Goal: Task Accomplishment & Management: Use online tool/utility

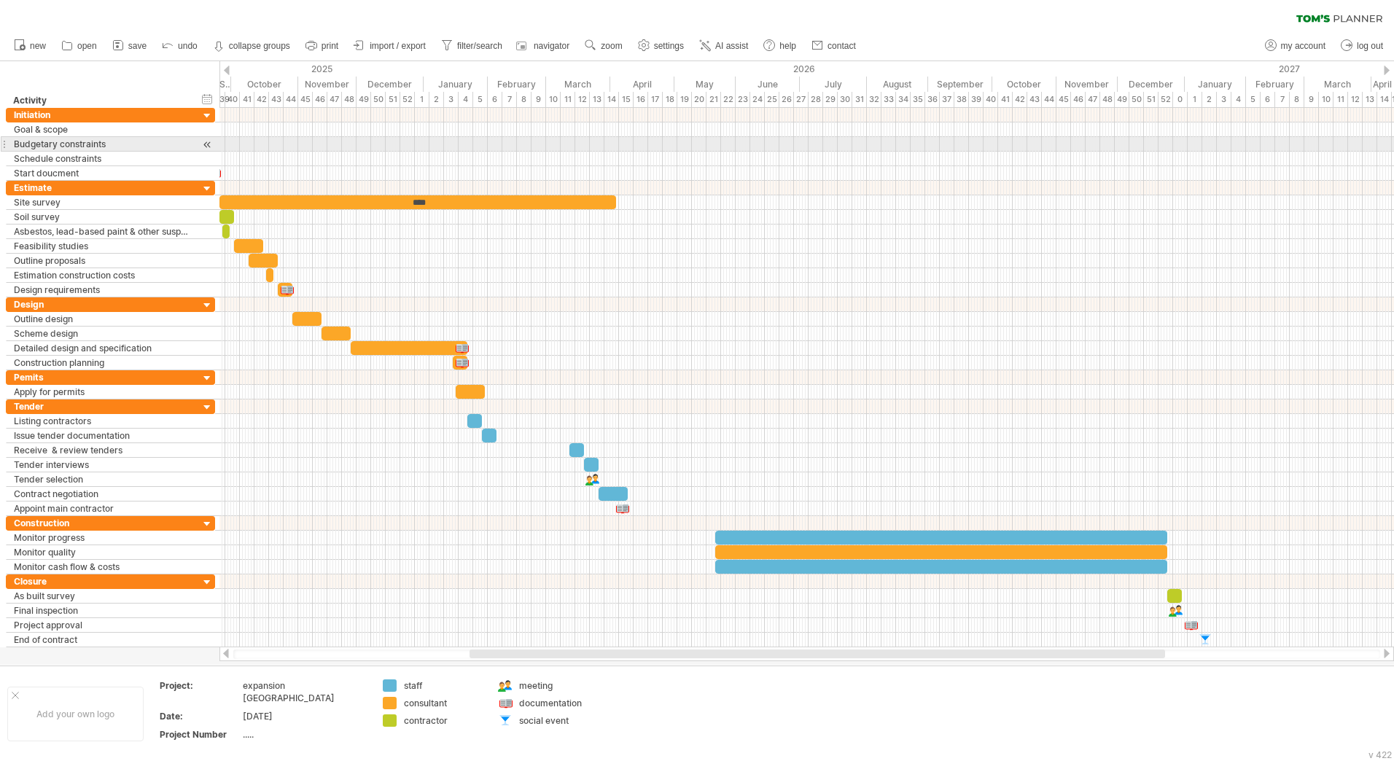
click at [206, 143] on div at bounding box center [208, 144] width 14 height 15
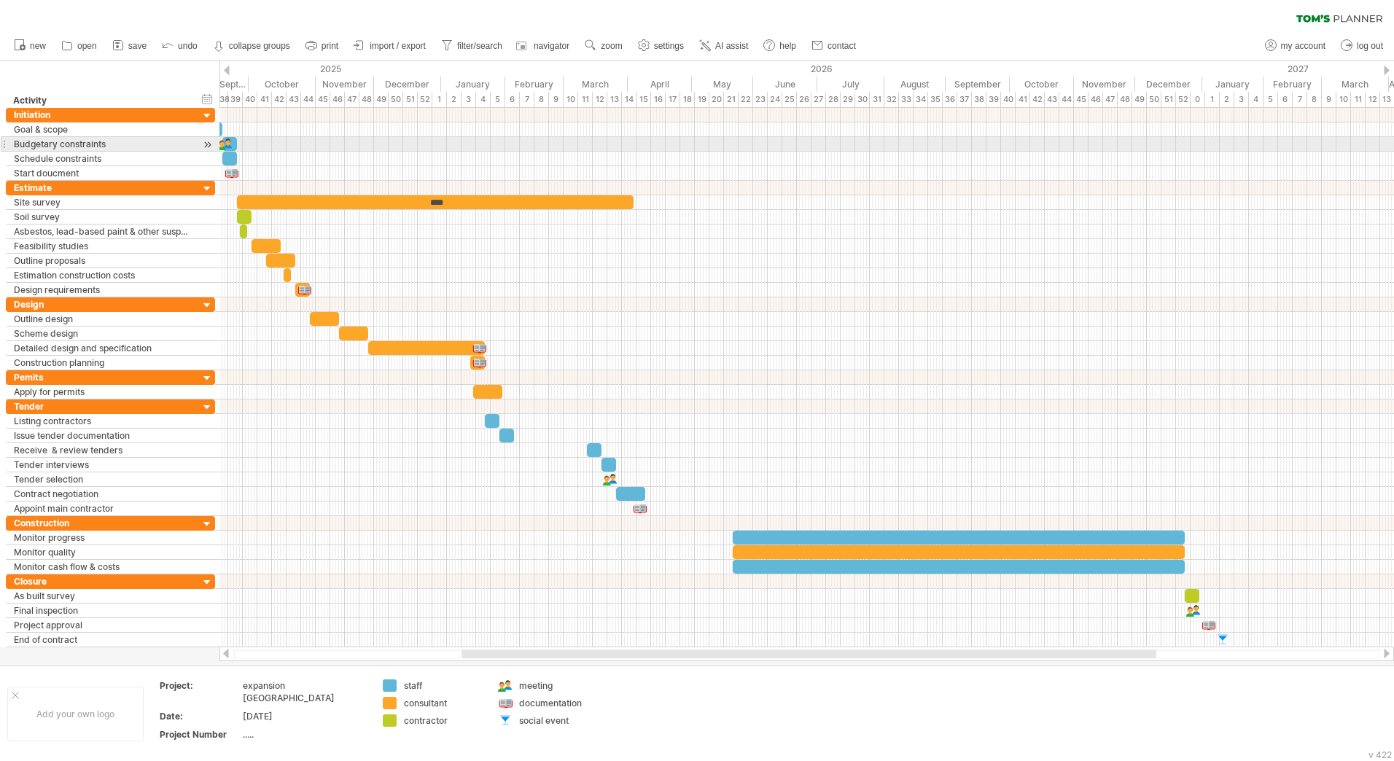
click at [209, 147] on div at bounding box center [208, 144] width 14 height 15
click at [228, 143] on div at bounding box center [225, 144] width 16 height 14
click at [228, 143] on div at bounding box center [225, 144] width 15 height 14
click at [158, 150] on div "Budgetary constraints" at bounding box center [103, 144] width 178 height 14
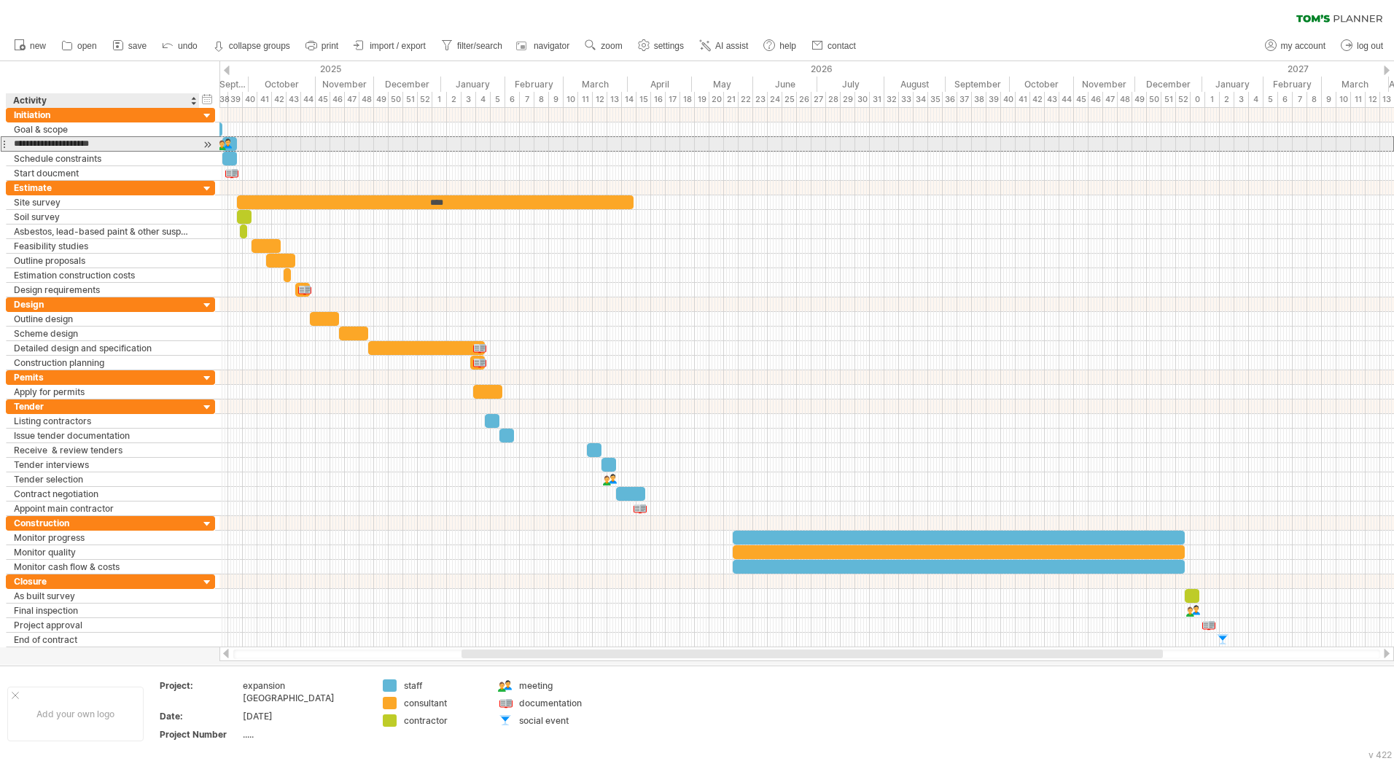
click at [158, 150] on input "**********" at bounding box center [103, 144] width 178 height 14
drag, startPoint x: 238, startPoint y: 145, endPoint x: 464, endPoint y: 149, distance: 225.3
click at [316, 149] on span at bounding box center [313, 144] width 6 height 14
click at [439, 145] on div at bounding box center [342, 144] width 241 height 14
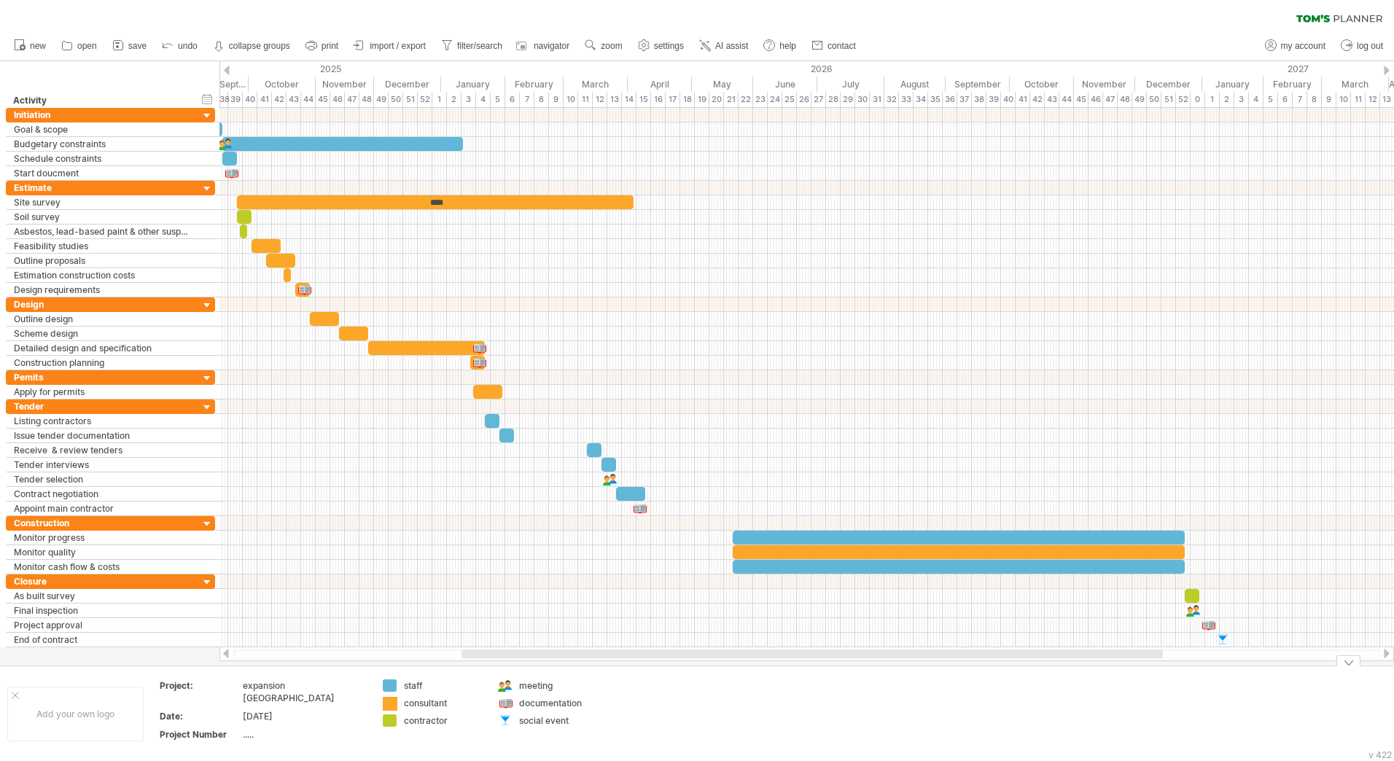
click at [396, 697] on div "Trying to reach [DOMAIN_NAME] Connected again... 0% clear filter new" at bounding box center [697, 380] width 1394 height 761
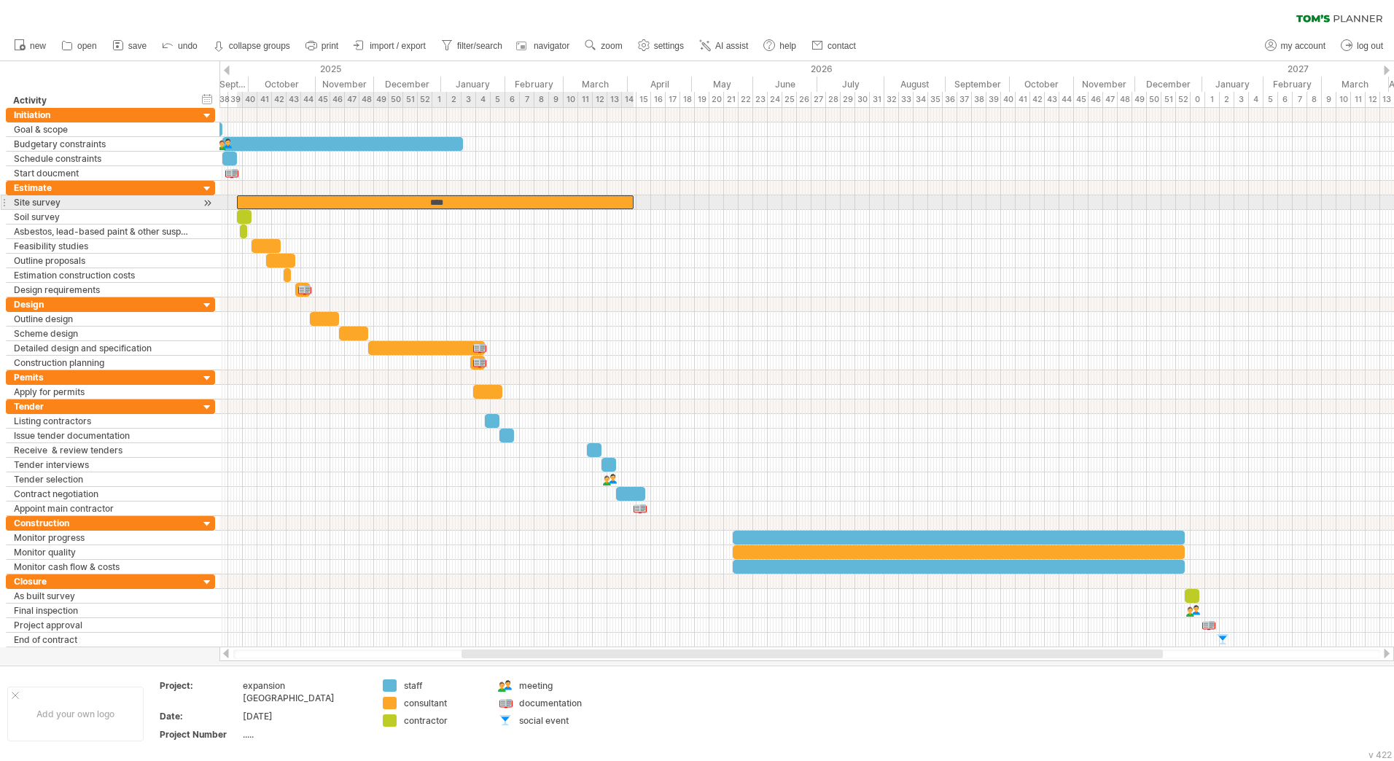
click at [316, 202] on div "****" at bounding box center [435, 202] width 397 height 14
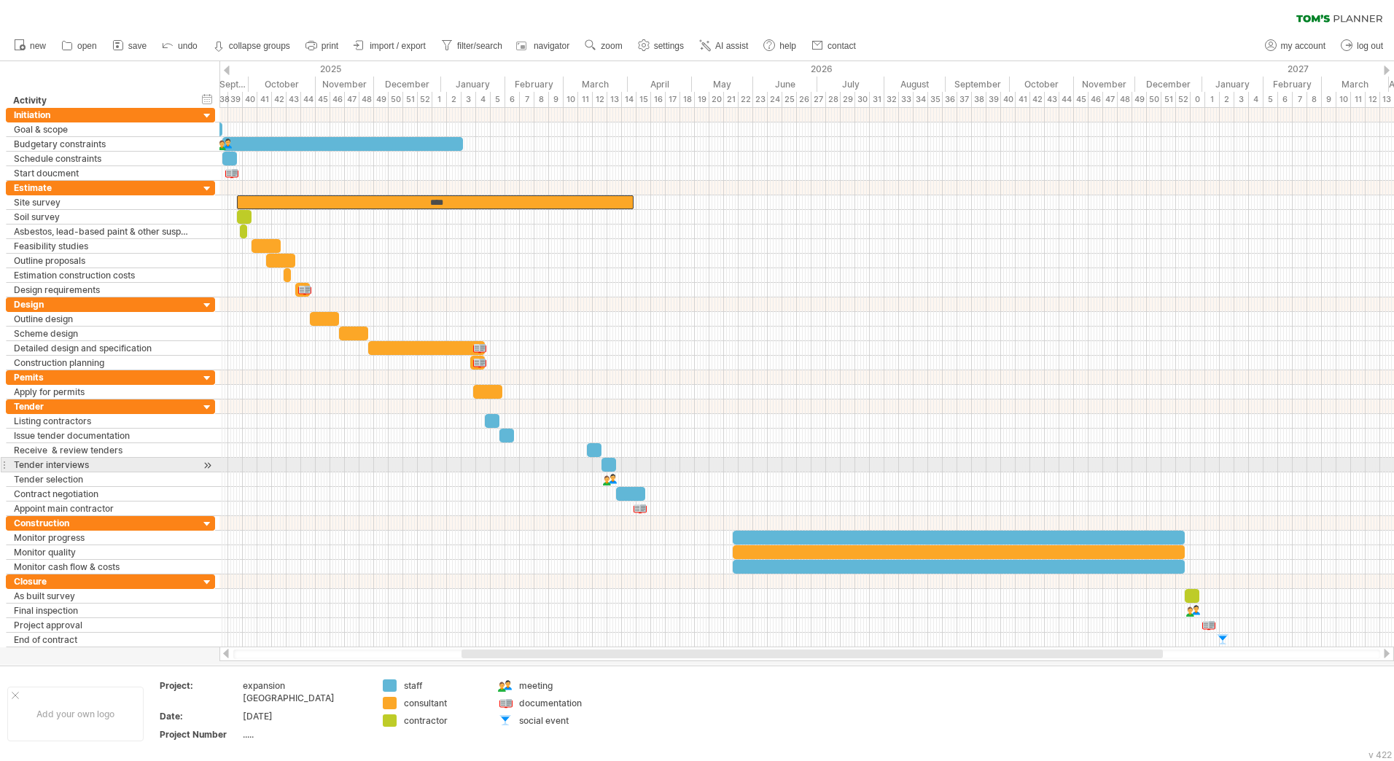
click at [316, 463] on div at bounding box center [806, 465] width 1175 height 15
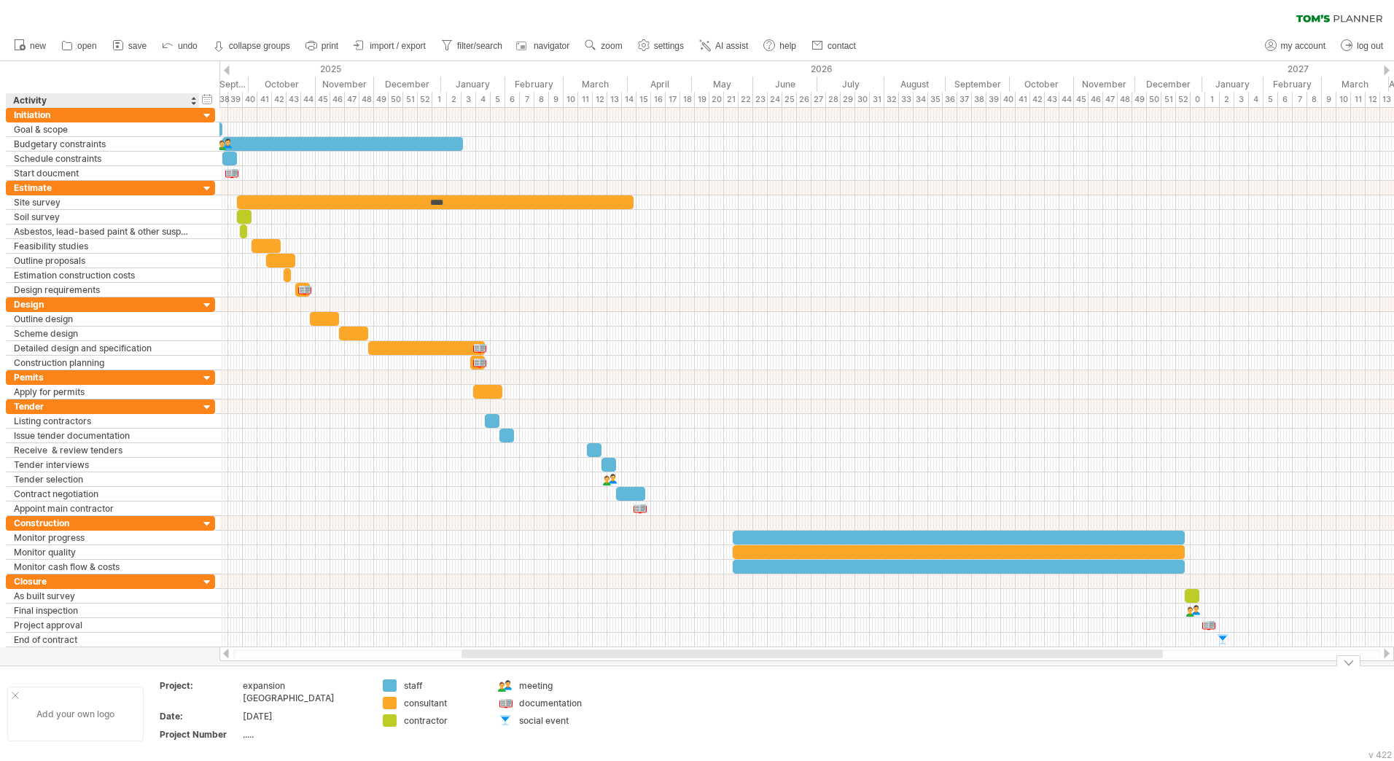
click at [41, 705] on div "Add your own logo" at bounding box center [75, 714] width 136 height 55
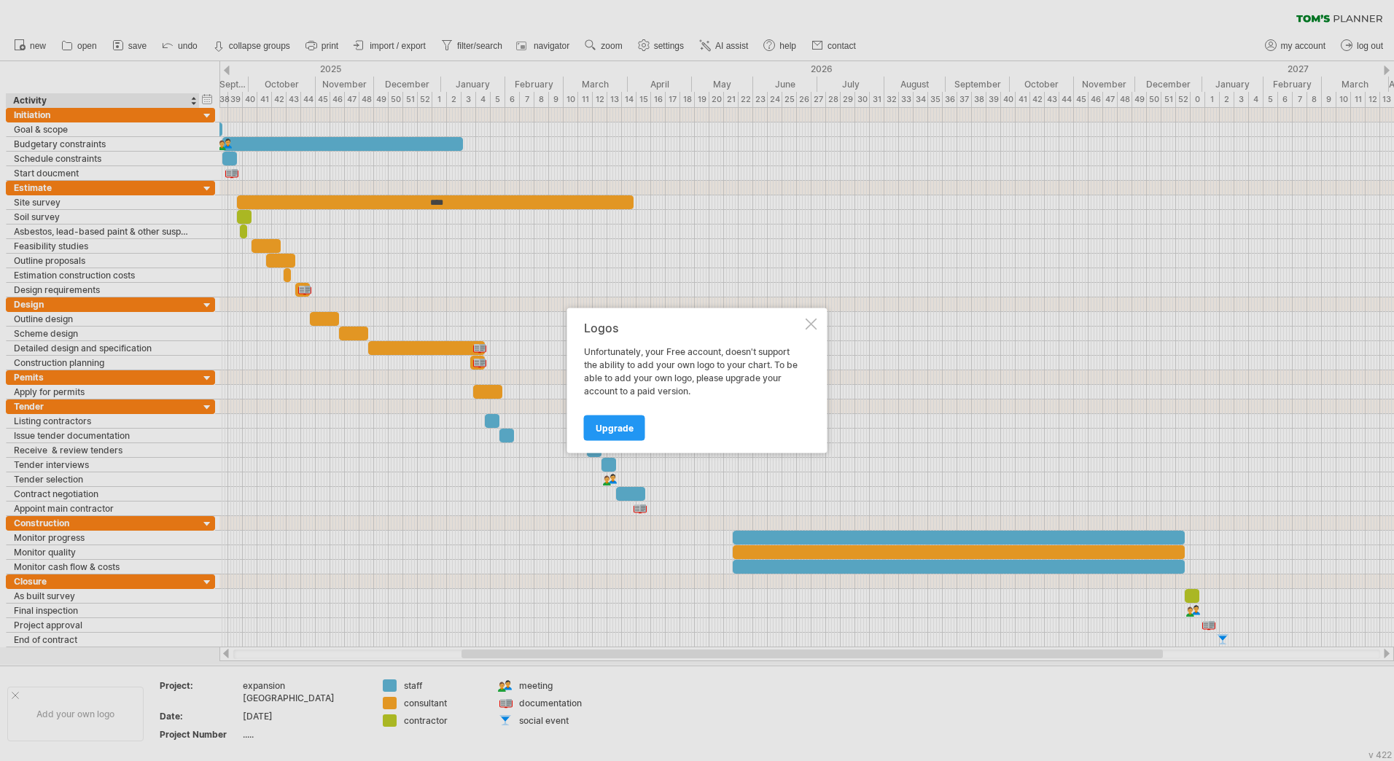
click at [806, 316] on div "Logos Unfortunately, your Free account, doesn't support the ability to add your…" at bounding box center [697, 380] width 260 height 145
click at [817, 326] on div at bounding box center [812, 325] width 12 height 12
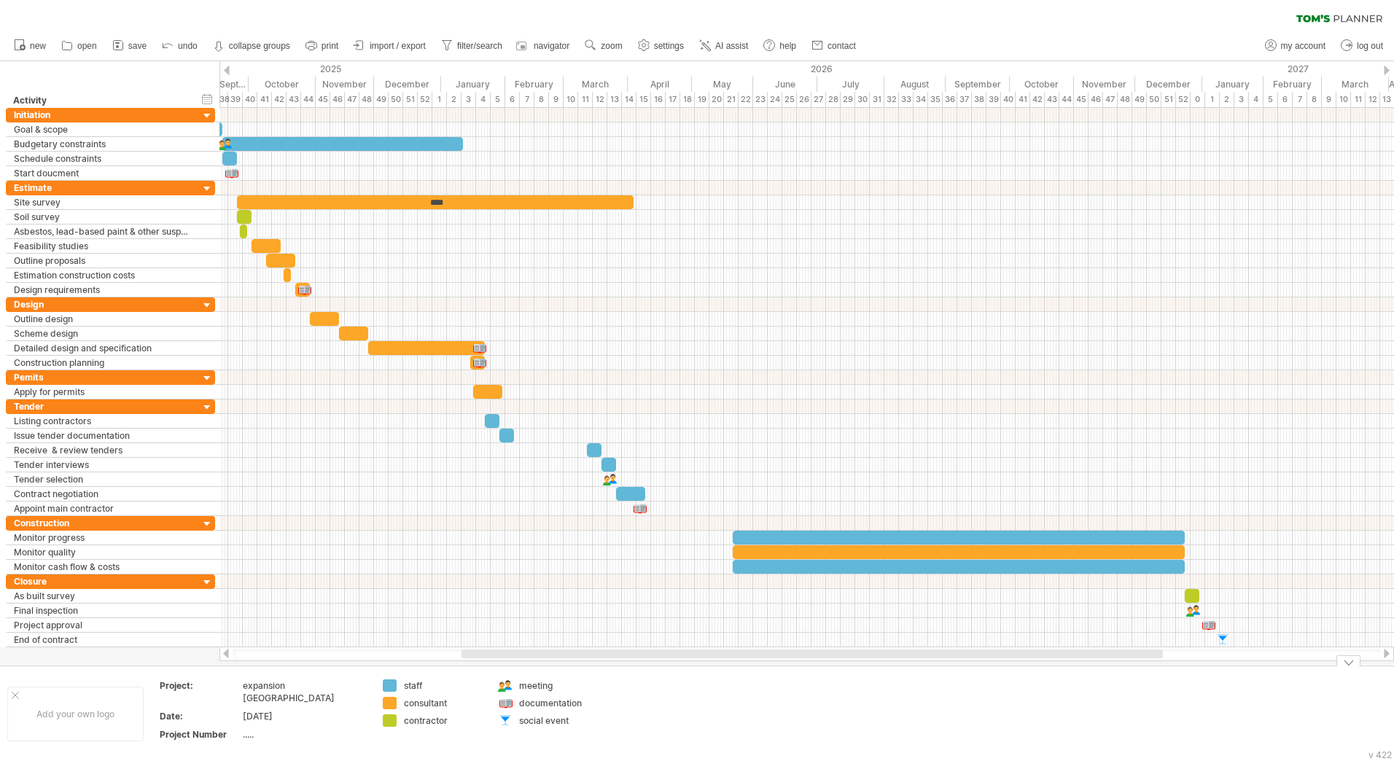
click at [545, 724] on div "social event" at bounding box center [558, 721] width 79 height 12
click at [556, 717] on div "social event" at bounding box center [558, 721] width 79 height 12
click at [571, 723] on input "**********" at bounding box center [555, 721] width 72 height 12
type input "******"
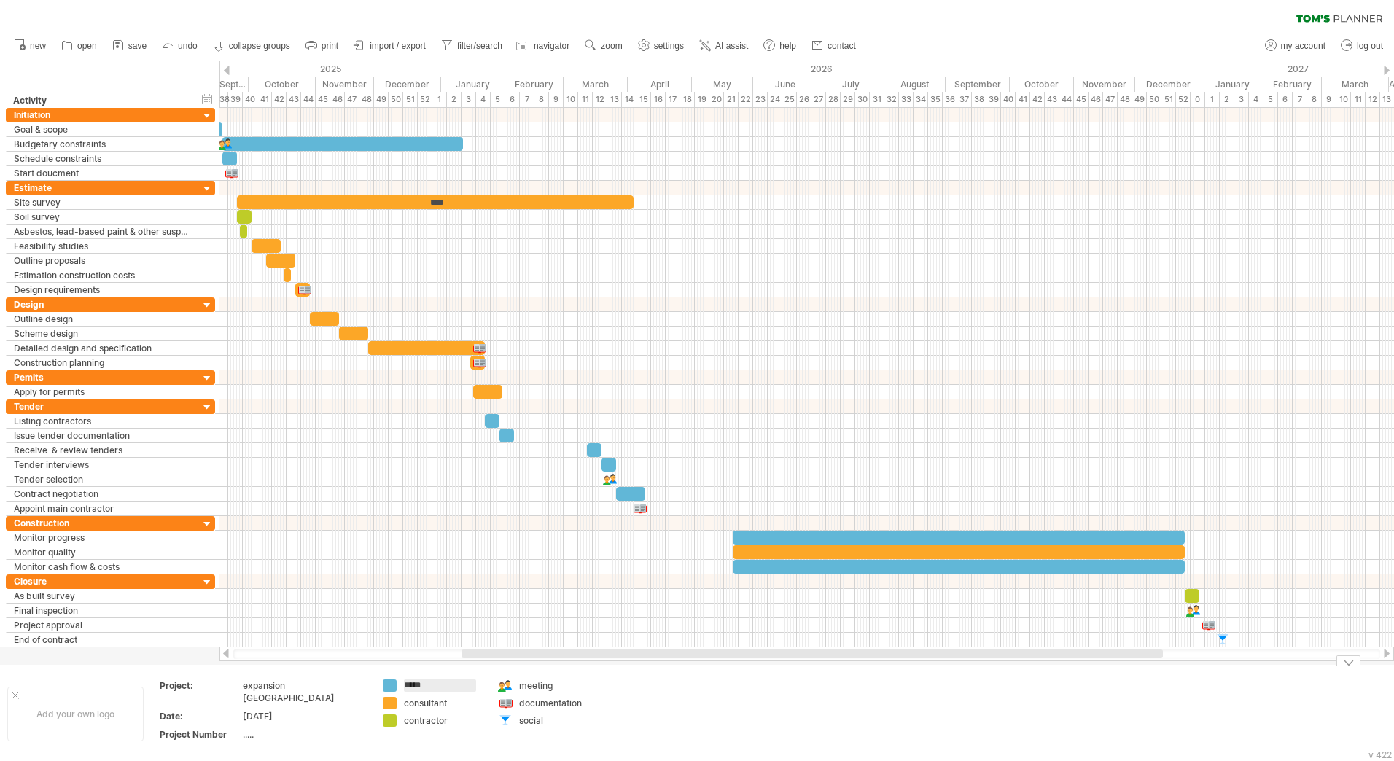
click at [501, 714] on td "meeting documentation social" at bounding box center [548, 714] width 115 height 69
drag, startPoint x: 504, startPoint y: 721, endPoint x: 564, endPoint y: 196, distance: 528.4
click at [564, 196] on div "Trying to reach [DOMAIN_NAME] Connected again... 0% clear filter new" at bounding box center [697, 380] width 1394 height 761
drag, startPoint x: 564, startPoint y: 202, endPoint x: 734, endPoint y: 399, distance: 260.0
drag, startPoint x: 734, startPoint y: 405, endPoint x: 526, endPoint y: 342, distance: 217.3
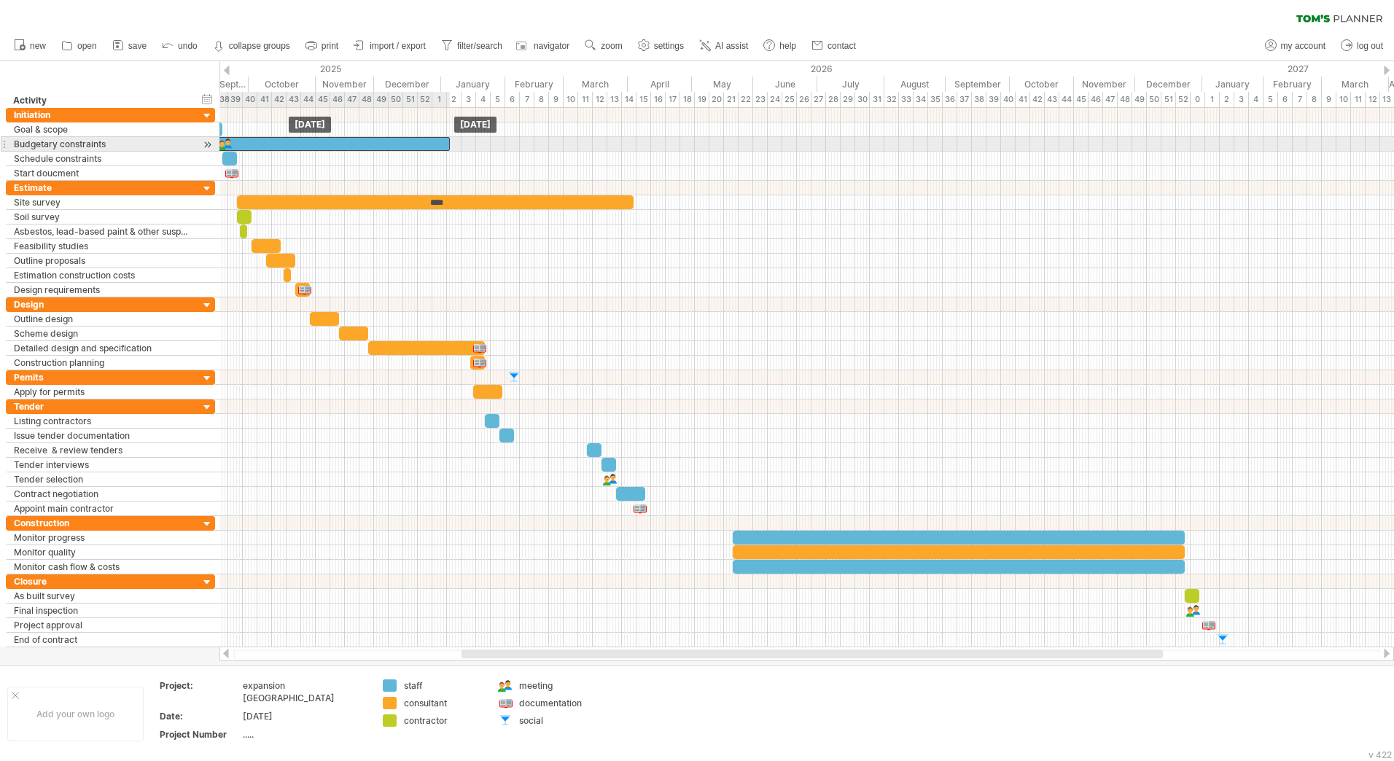
drag, startPoint x: 265, startPoint y: 144, endPoint x: 252, endPoint y: 144, distance: 13.9
click at [252, 144] on div at bounding box center [329, 144] width 241 height 14
